Goal: Information Seeking & Learning: Check status

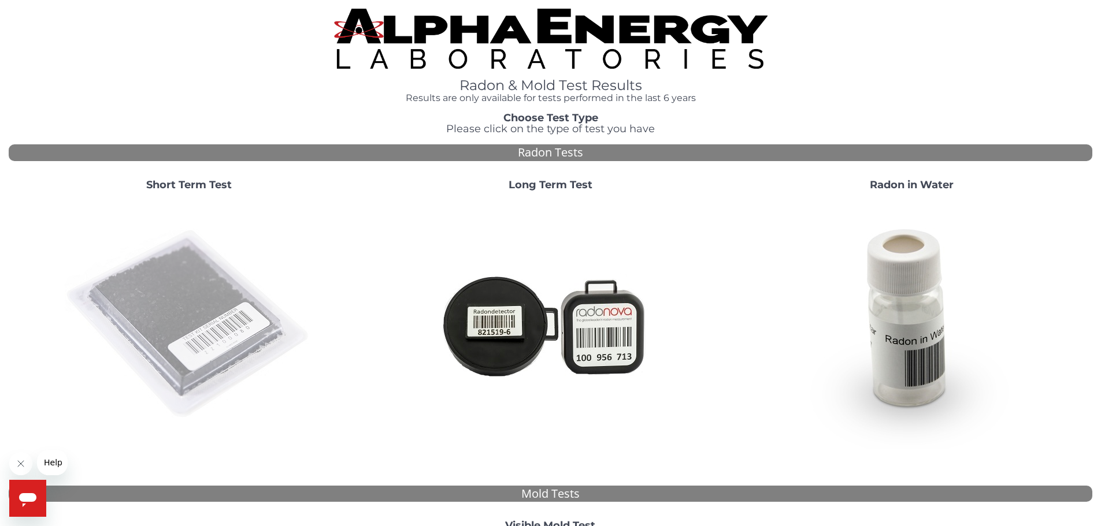
click at [224, 304] on img at bounding box center [189, 324] width 248 height 248
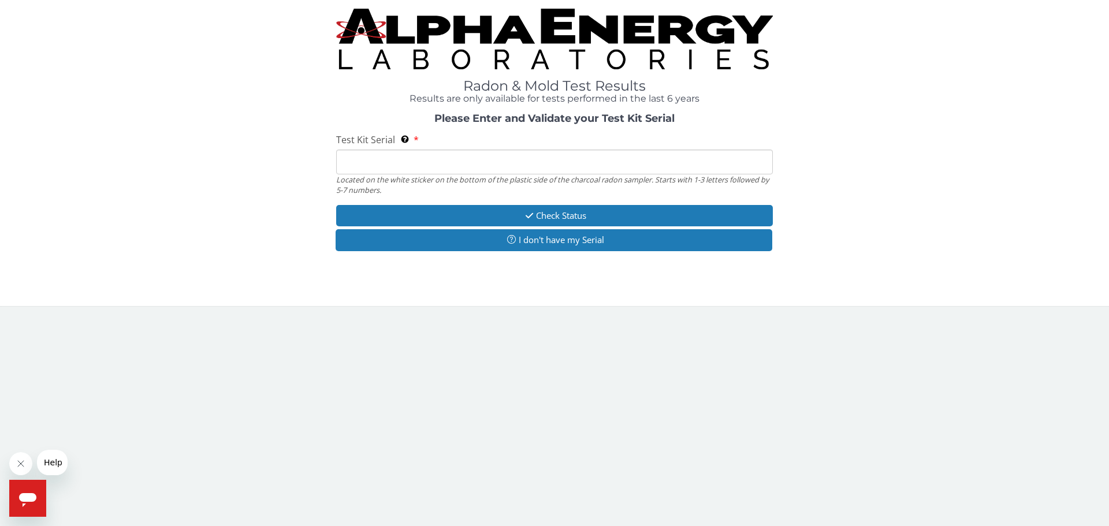
click at [499, 151] on input "Test Kit Serial Located on the white sticker on the bottom of the plastic side …" at bounding box center [554, 162] width 437 height 25
paste input "AA765005"
type input "AA765005"
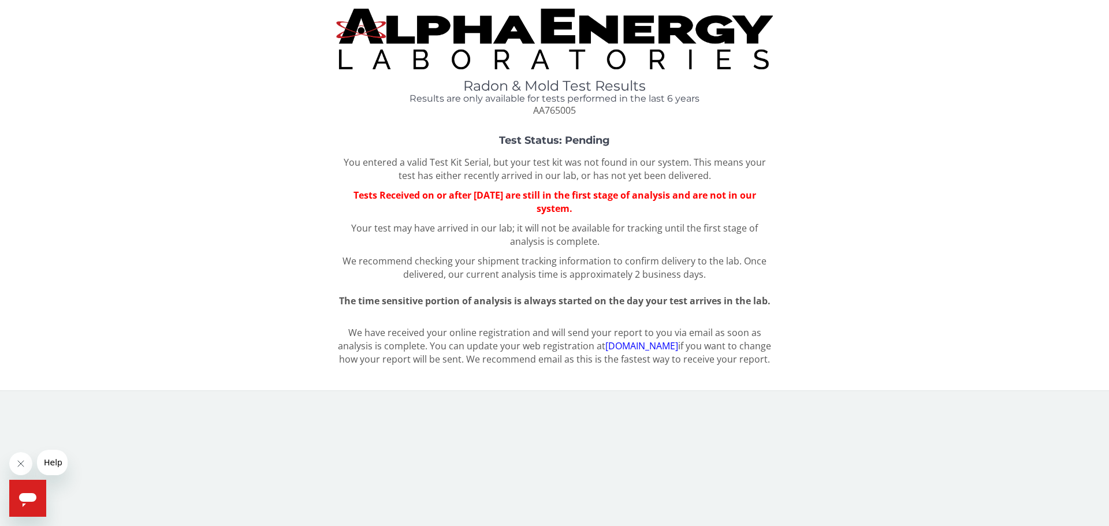
click at [570, 231] on p "Your test may have arrived in our lab; it will not be available for tracking un…" at bounding box center [554, 235] width 437 height 27
drag, startPoint x: 499, startPoint y: 140, endPoint x: 614, endPoint y: 141, distance: 115.0
click at [614, 141] on h3 "Test Status: Pending" at bounding box center [555, 141] width 874 height 12
